Goal: Task Accomplishment & Management: Complete application form

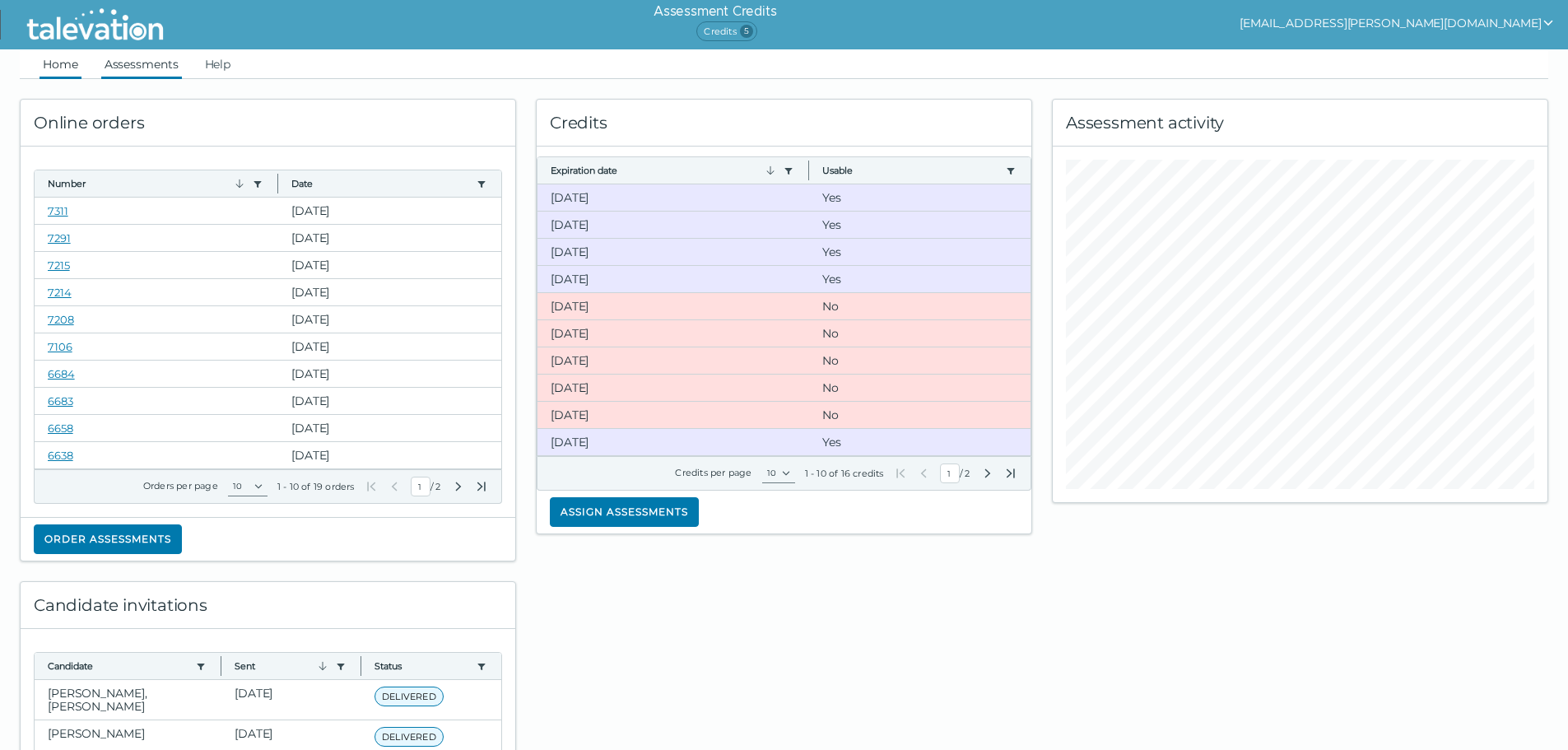
click at [150, 63] on link "Assessments" at bounding box center [142, 64] width 81 height 30
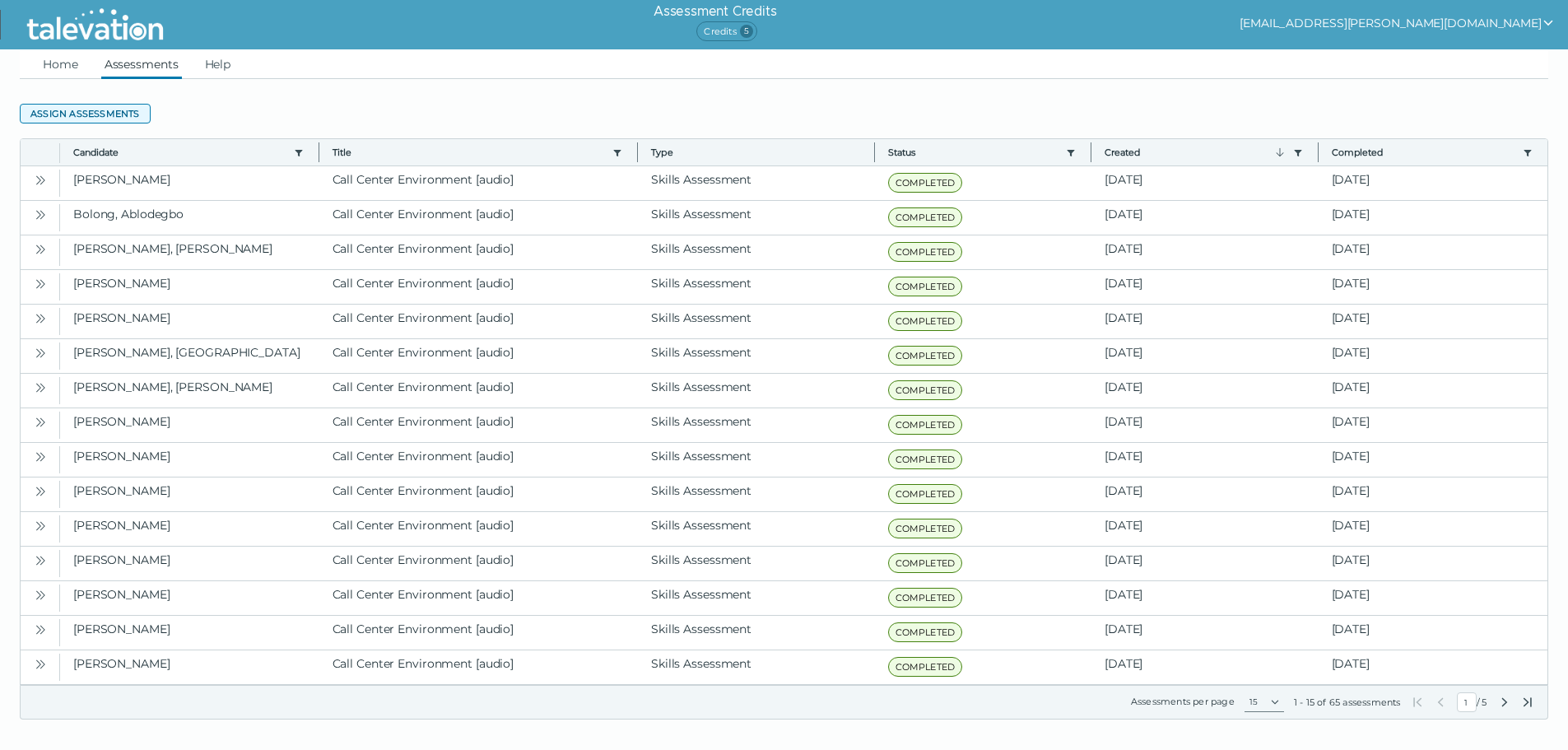
click at [115, 110] on button "Assign assessments" at bounding box center [85, 114] width 131 height 20
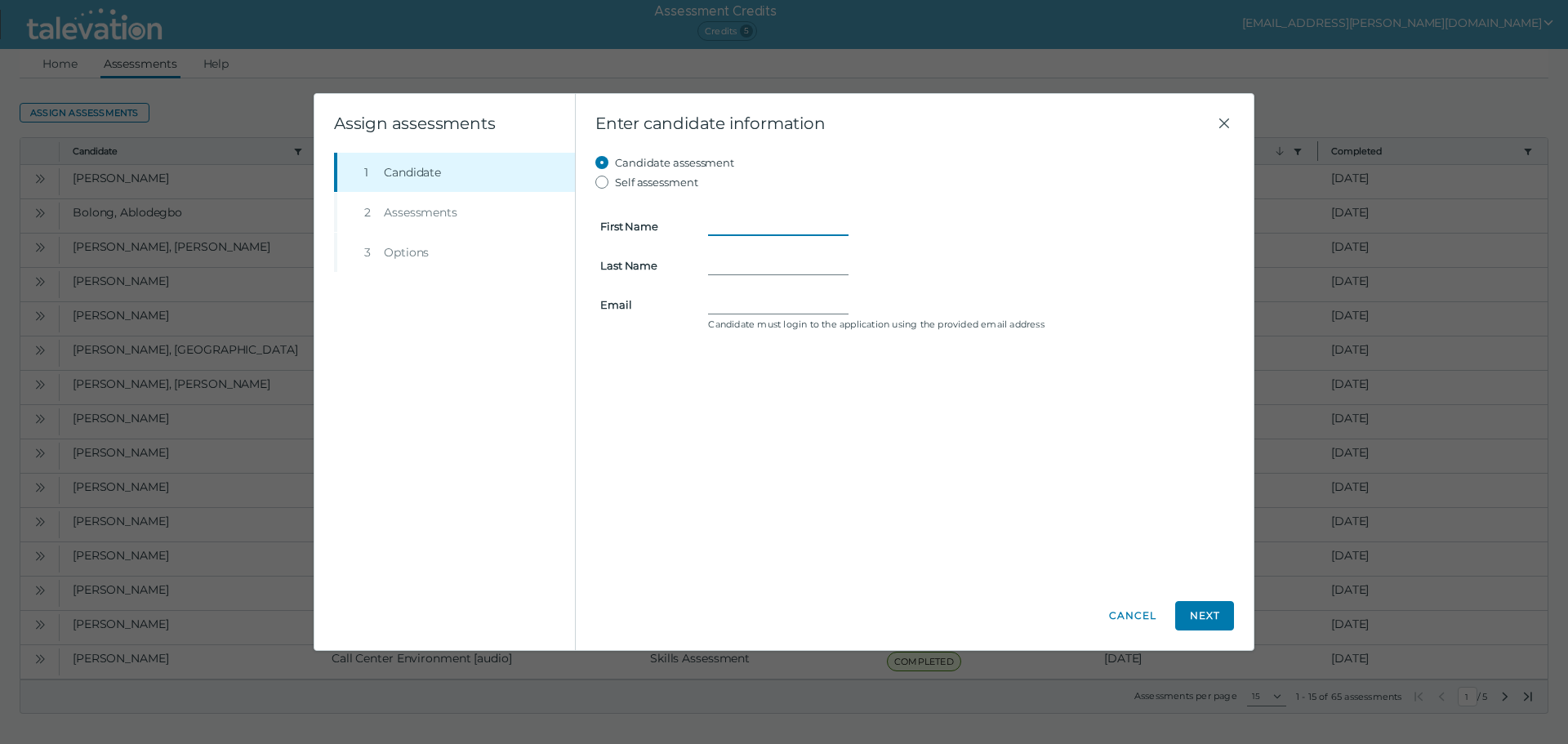
click at [739, 235] on input "First Name" at bounding box center [779, 226] width 141 height 20
type input "[PERSON_NAME]"
paste input "[EMAIL_ADDRESS][DOMAIN_NAME]"
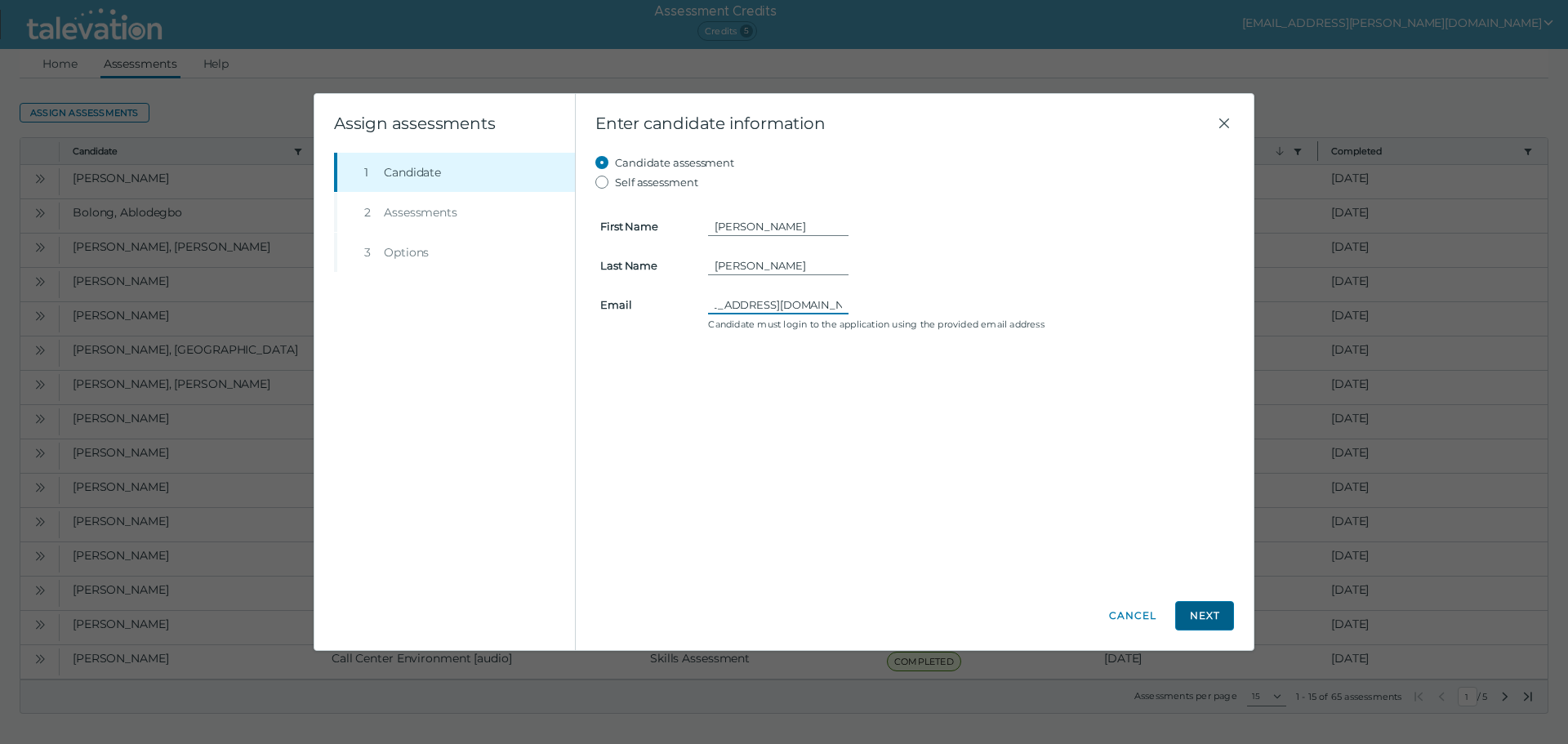
type input "[EMAIL_ADDRESS][DOMAIN_NAME]"
click at [1199, 605] on button "Next" at bounding box center [1205, 616] width 59 height 29
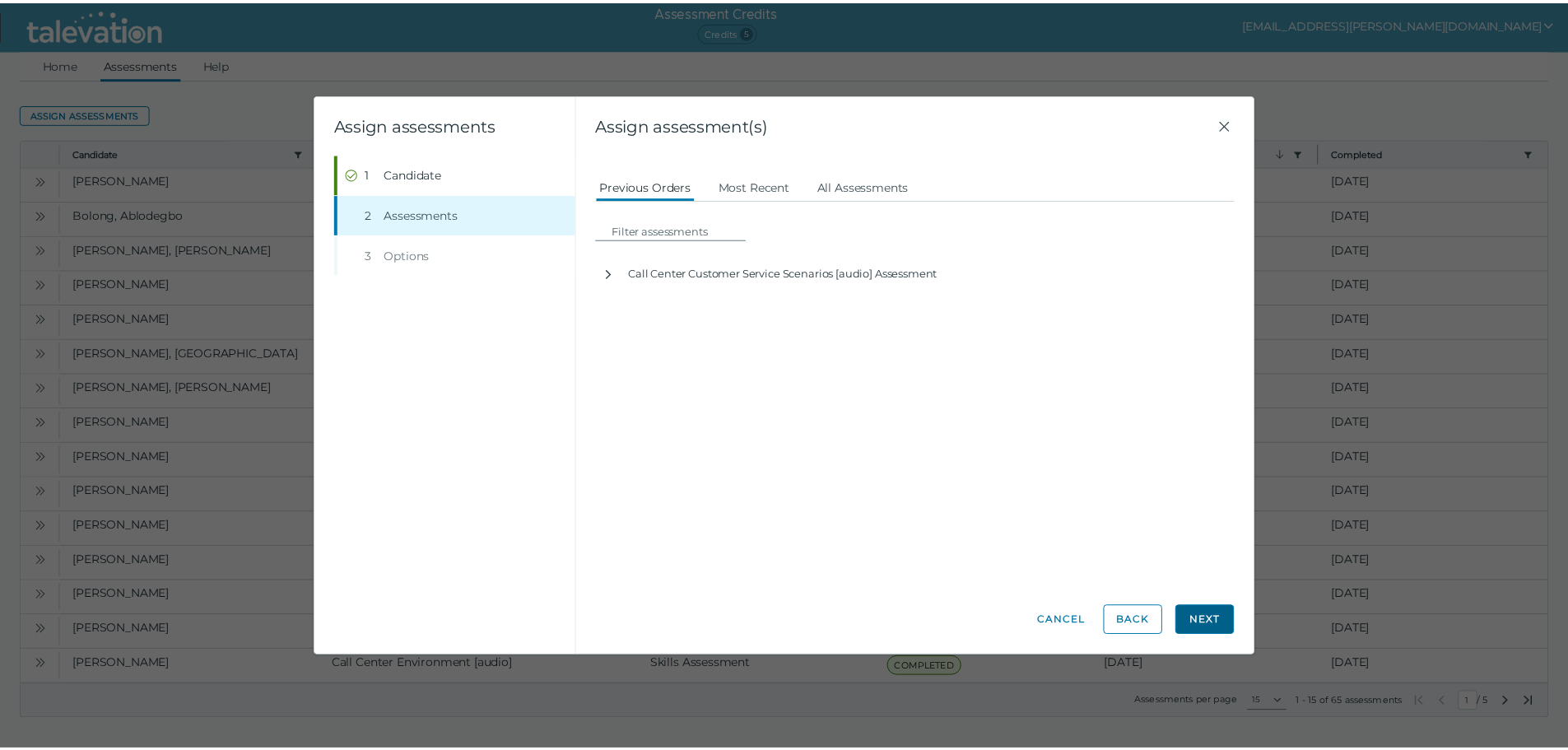
scroll to position [0, 0]
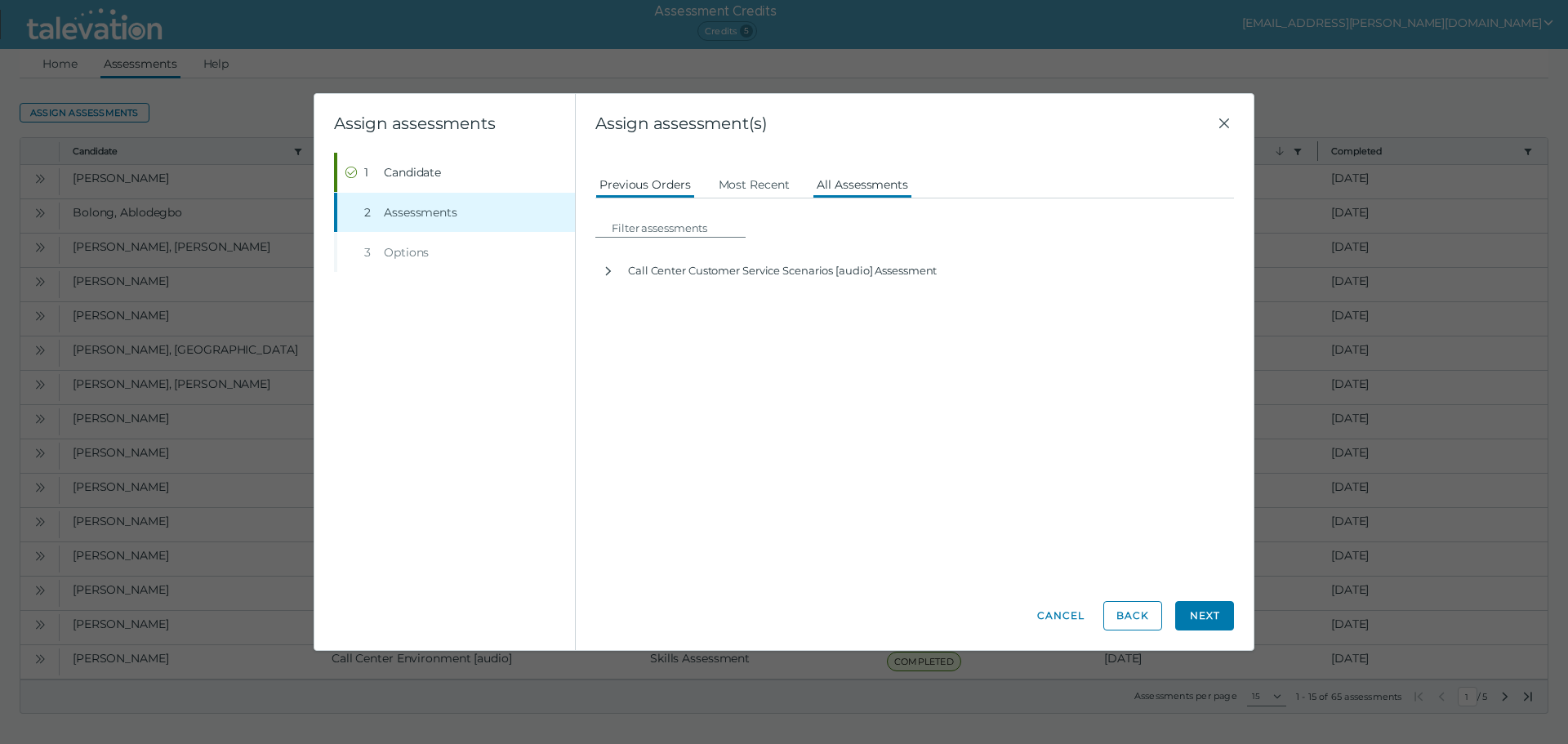
click at [875, 177] on button "All Assessments" at bounding box center [862, 184] width 100 height 29
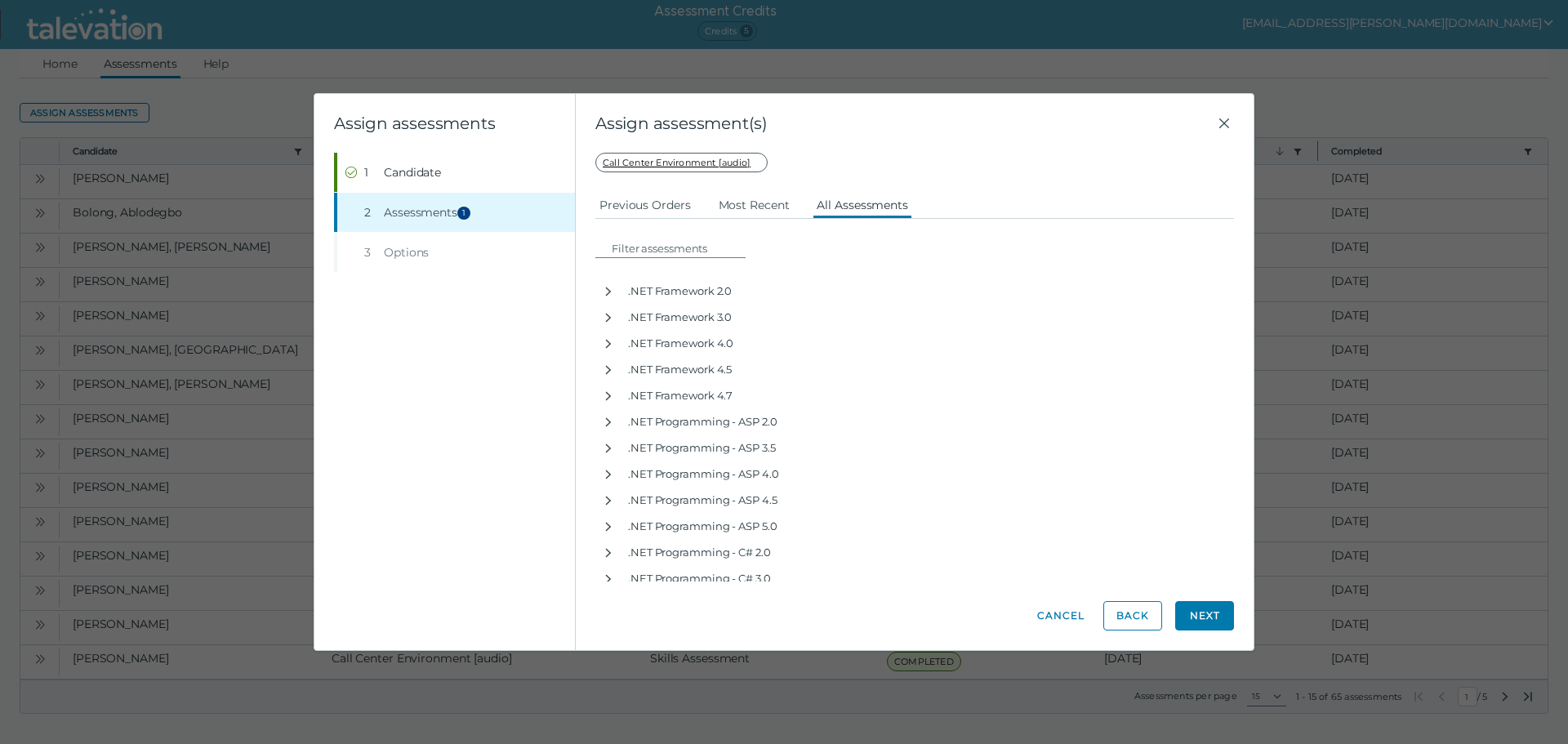
click at [1225, 608] on button "Next" at bounding box center [1205, 616] width 59 height 29
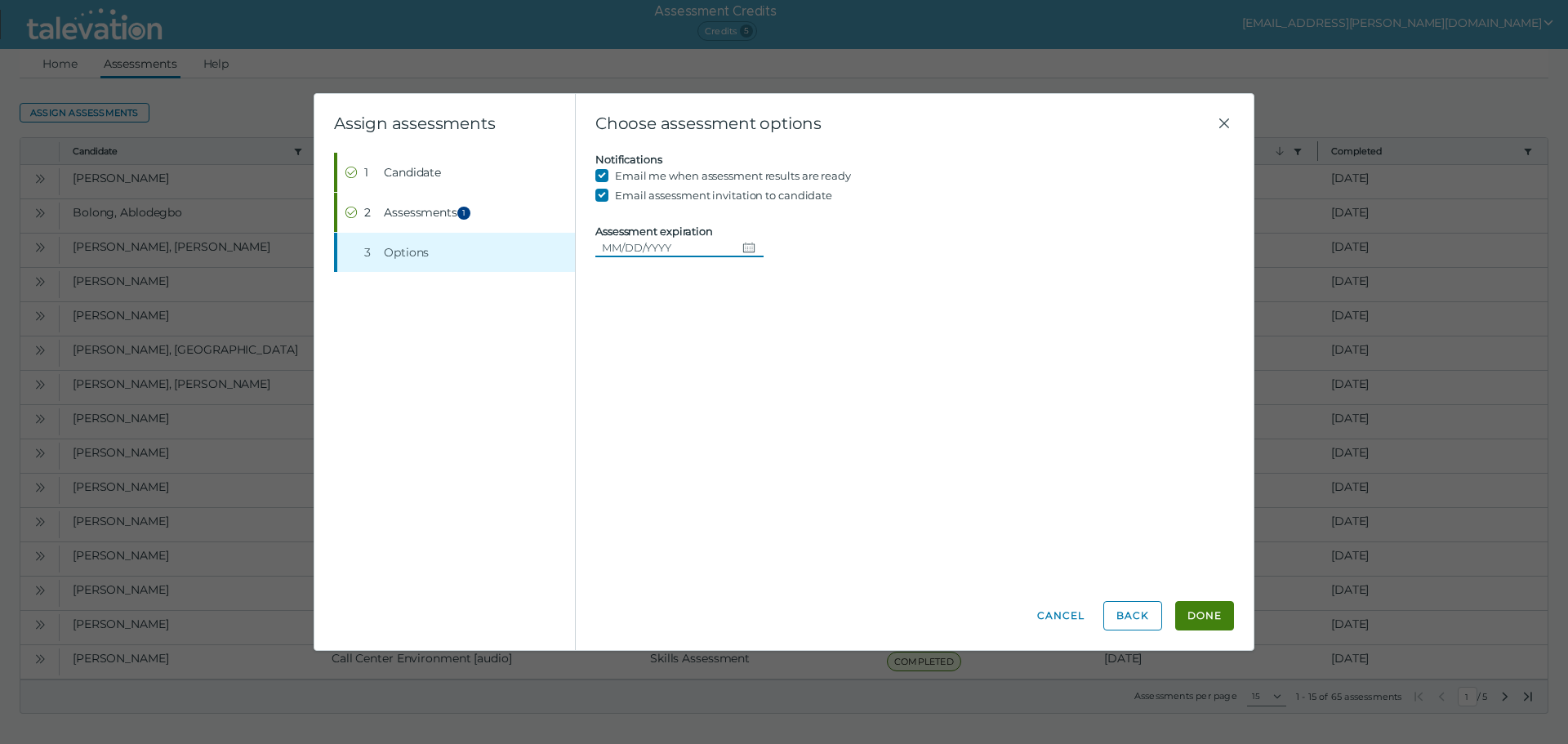
click at [743, 246] on icon "Choose date" at bounding box center [749, 248] width 13 height 13
click at [707, 257] on input "Assessment expiration" at bounding box center [666, 248] width 141 height 20
click at [704, 247] on input "Assessment expiration" at bounding box center [666, 248] width 141 height 20
click at [943, 408] on div "Candidate assessment Self assessment First Name [PERSON_NAME] Last Name [PERSON…" at bounding box center [914, 367] width 639 height 428
click at [1209, 611] on button "Done" at bounding box center [1205, 616] width 59 height 29
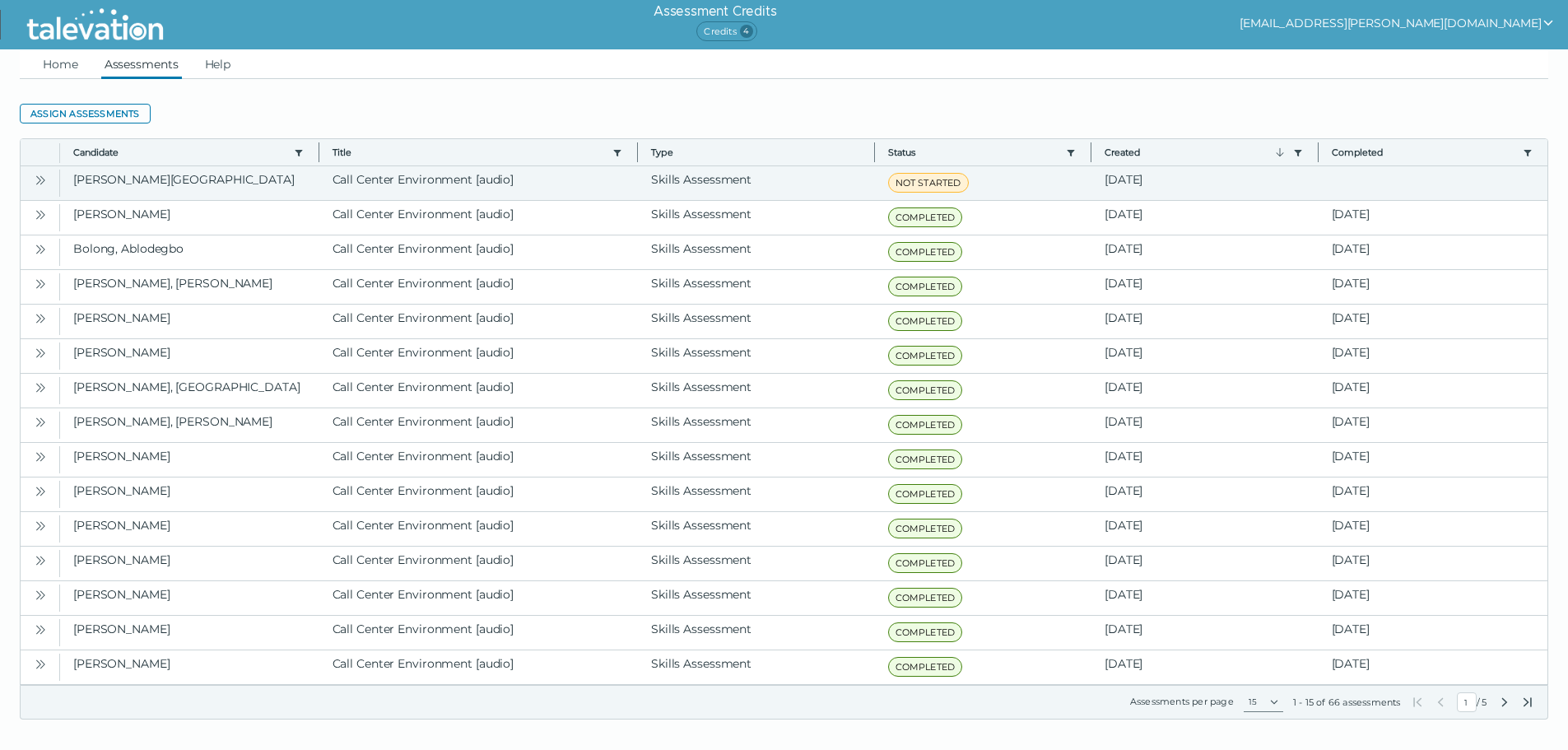
click at [38, 184] on icon "Open" at bounding box center [39, 180] width 5 height 9
